Goal: Transaction & Acquisition: Subscribe to service/newsletter

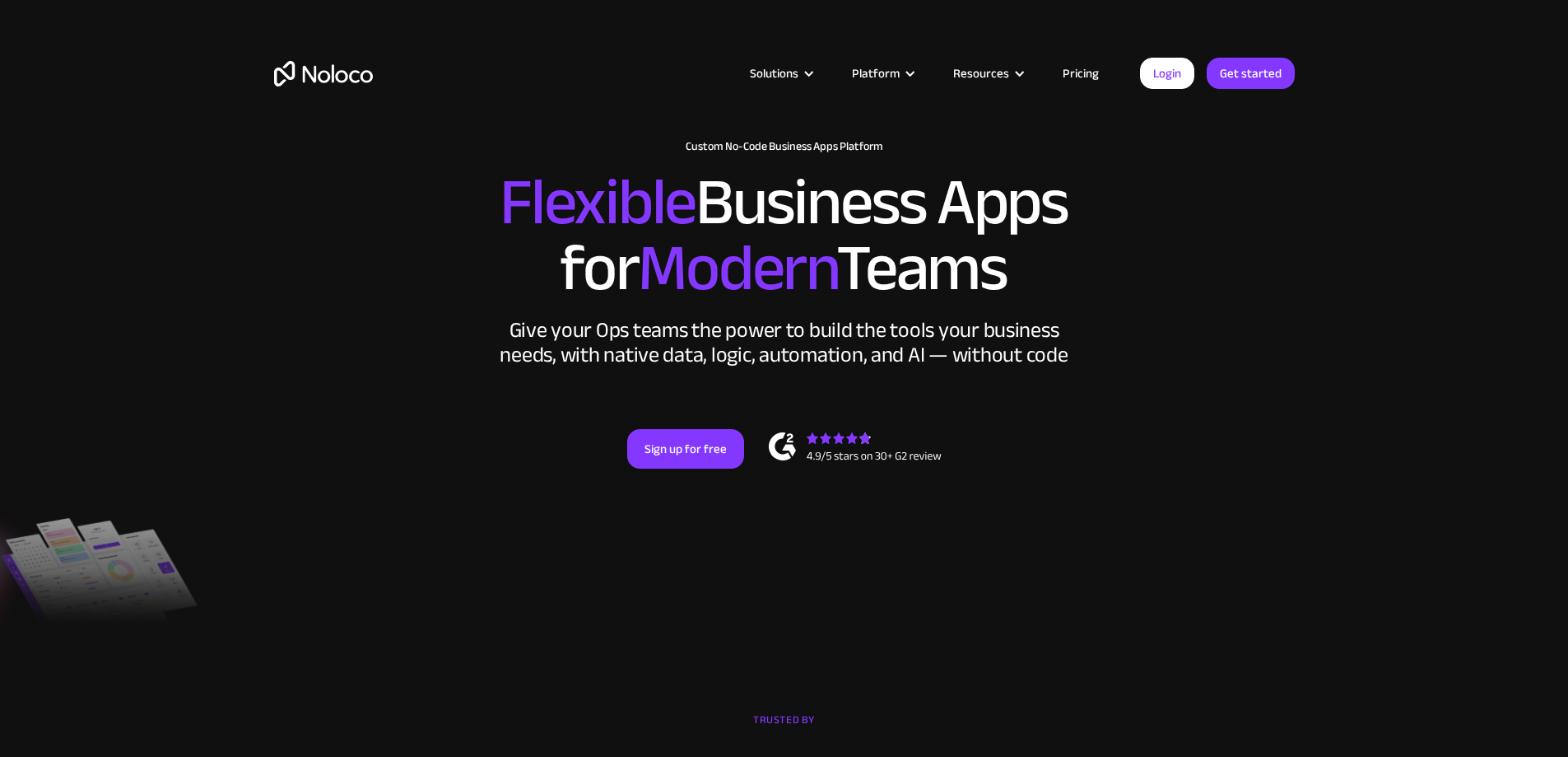
click at [1069, 73] on link "Pricing" at bounding box center [1080, 73] width 77 height 21
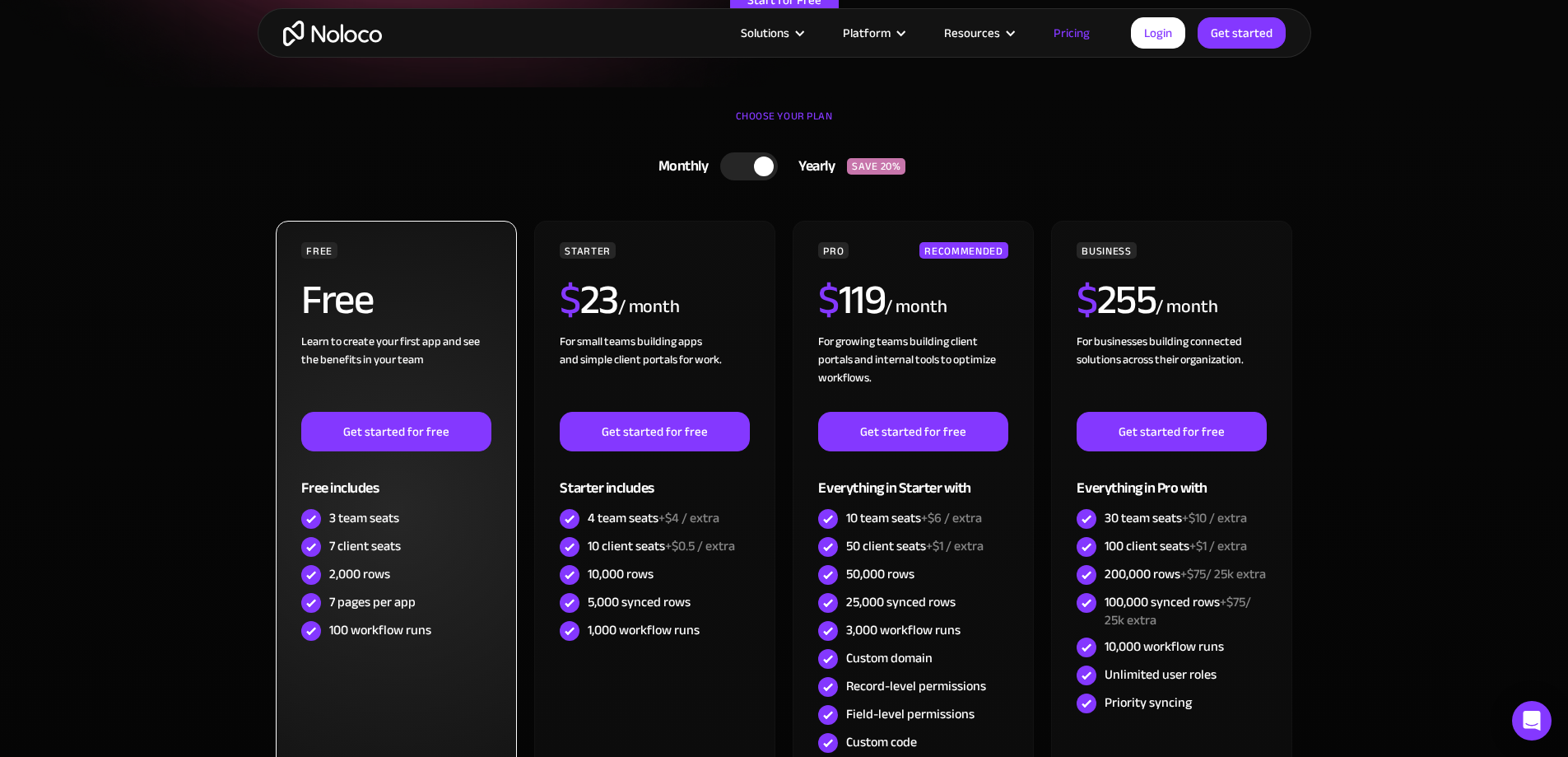
scroll to position [329, 0]
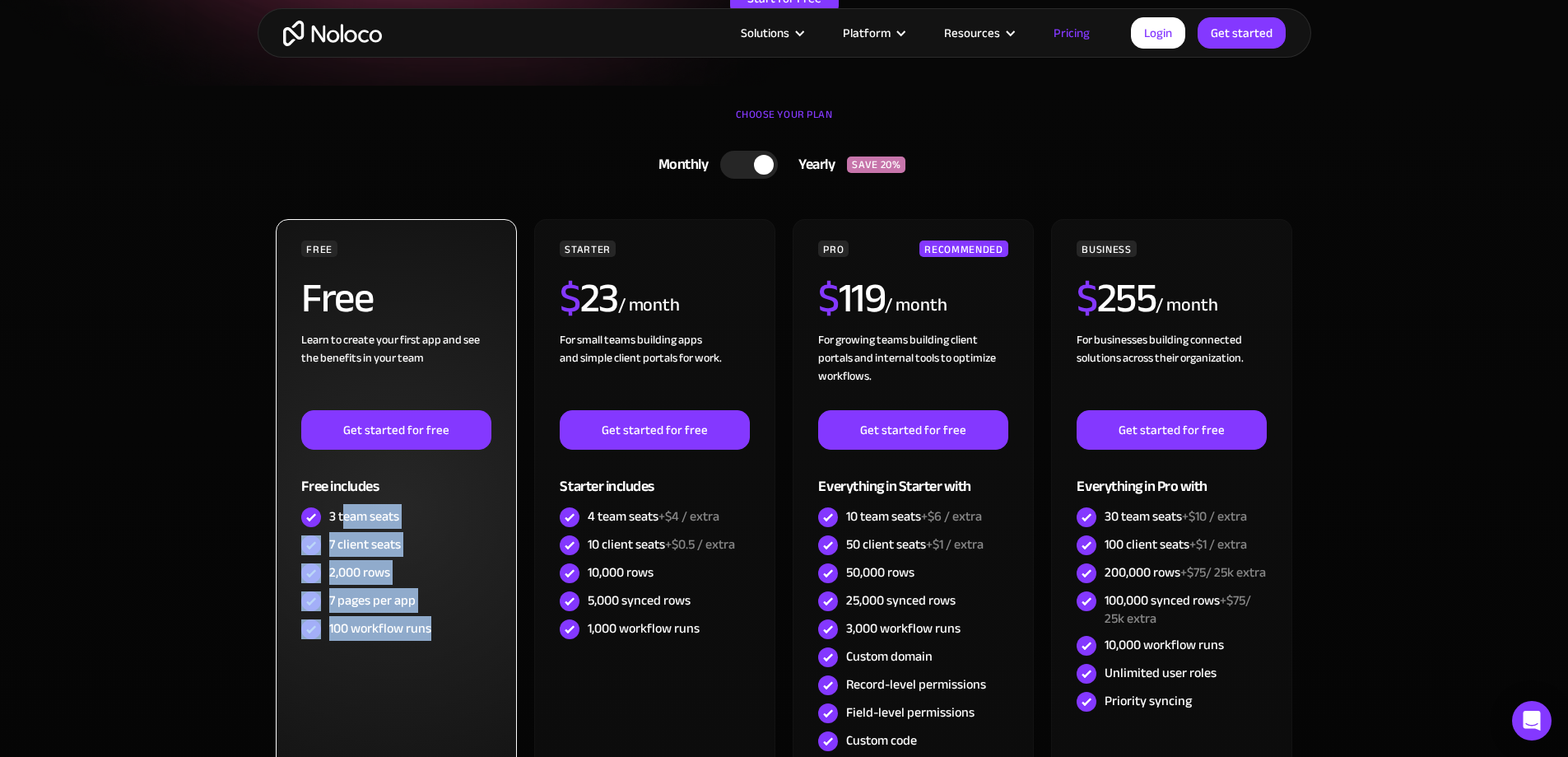
drag, startPoint x: 351, startPoint y: 518, endPoint x: 451, endPoint y: 631, distance: 150.9
click at [451, 631] on div "FREE Free Learn to create your first app and see the benefits in your team ‍ Ge…" at bounding box center [395, 442] width 189 height 403
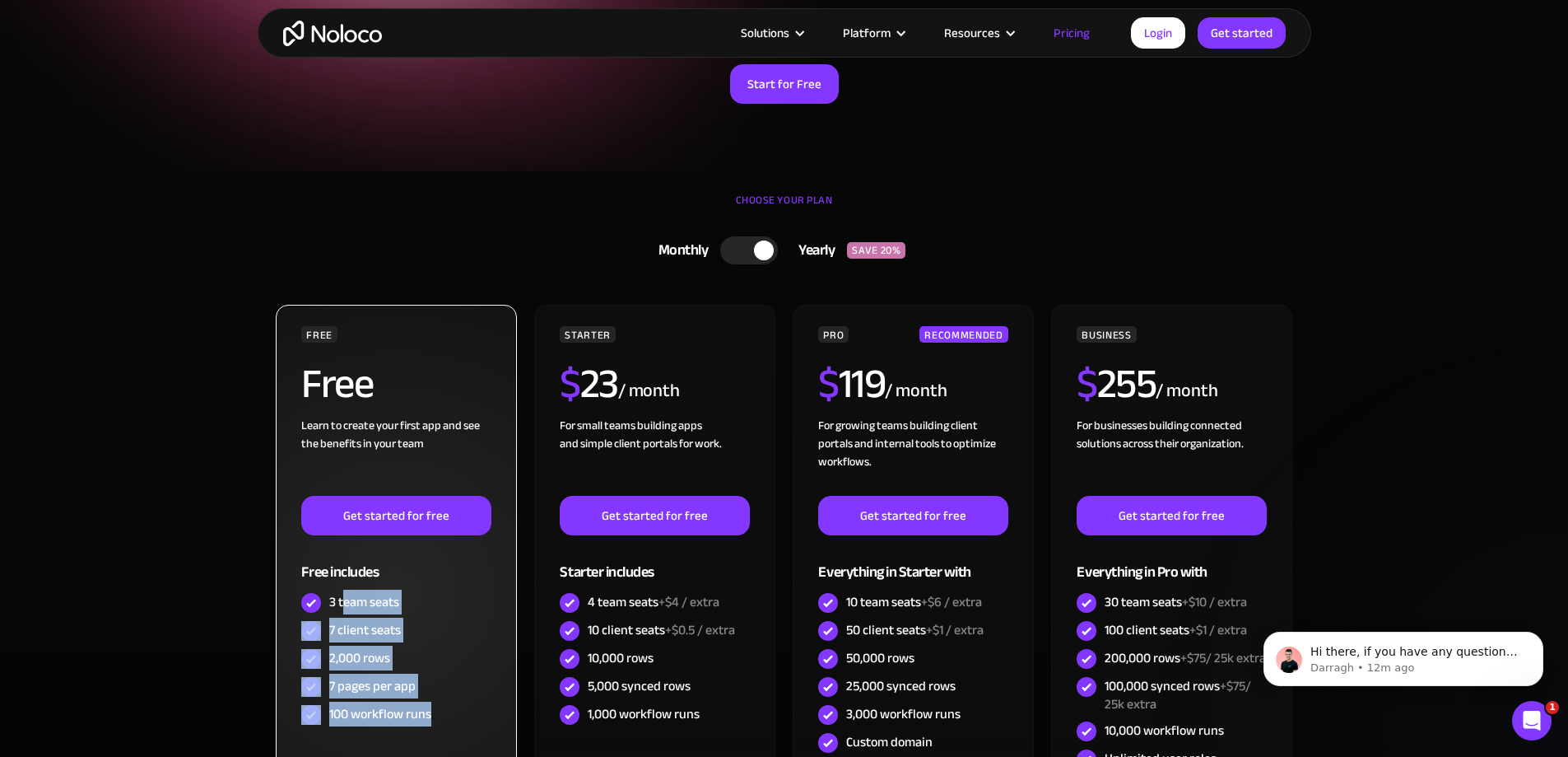
scroll to position [412, 0]
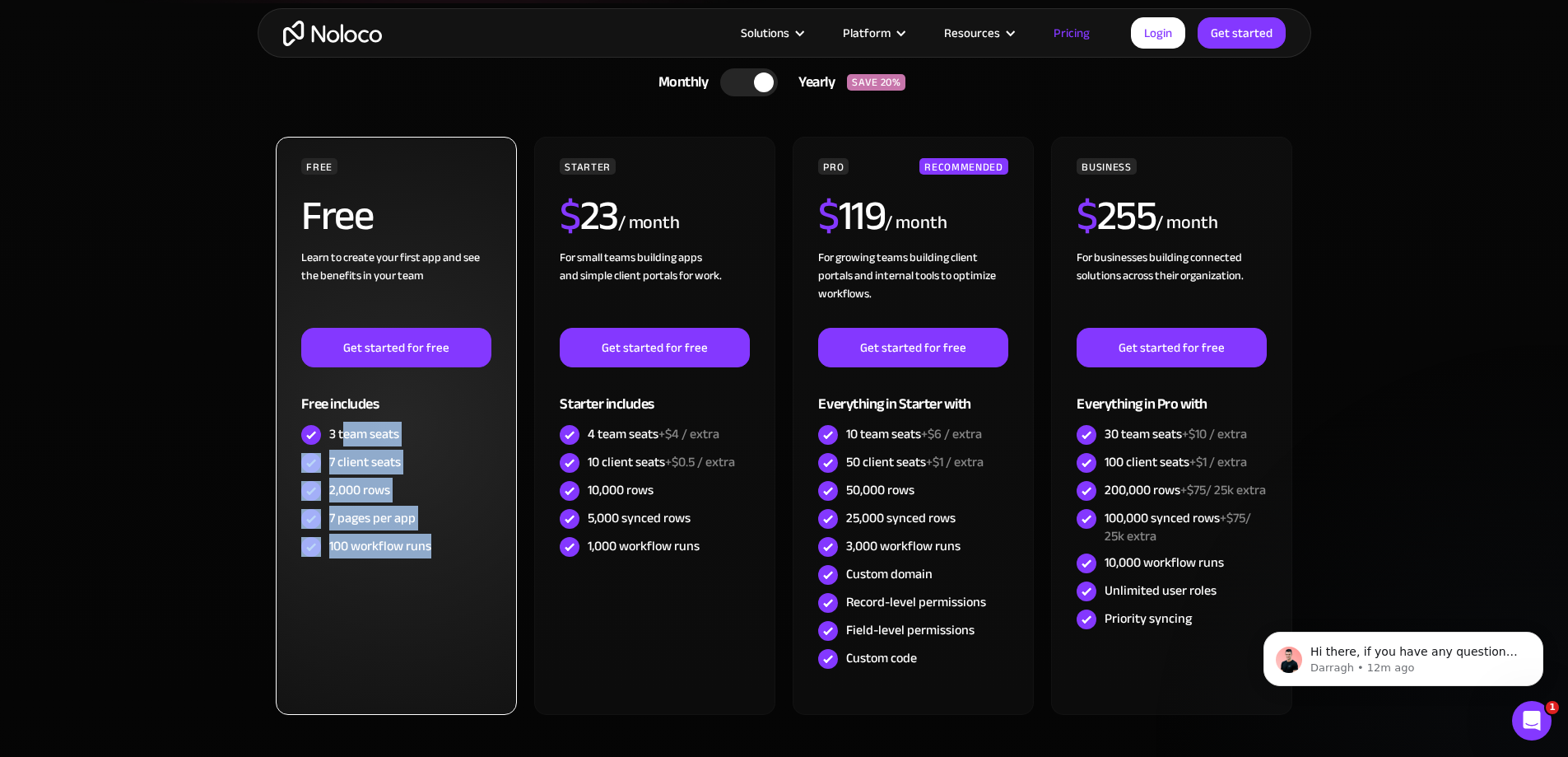
click at [372, 429] on div "3 team seats" at bounding box center [364, 434] width 70 height 18
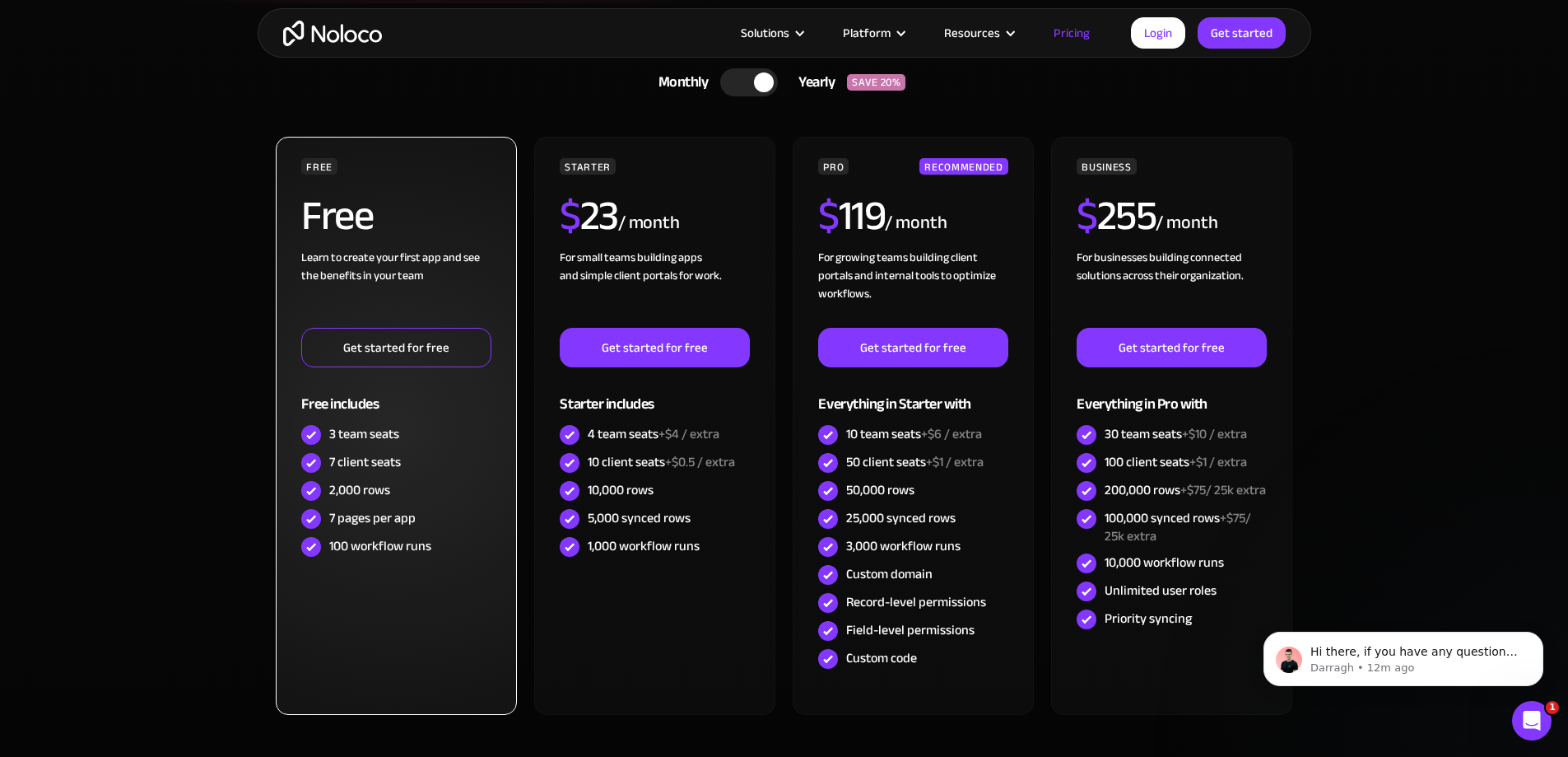
click at [407, 351] on link "Get started for free" at bounding box center [395, 348] width 189 height 39
